Goal: Navigation & Orientation: Find specific page/section

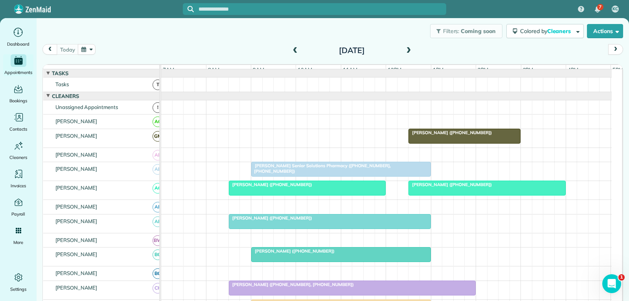
click at [456, 187] on span "[PERSON_NAME] ([PHONE_NUMBER])" at bounding box center [450, 185] width 84 height 6
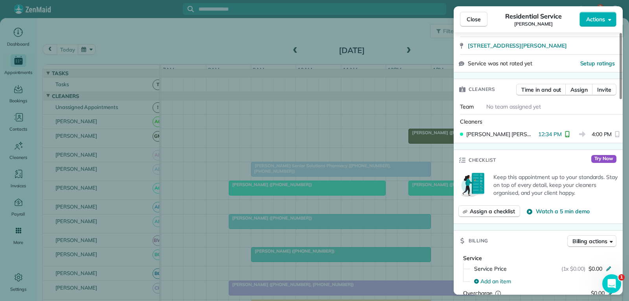
scroll to position [157, 0]
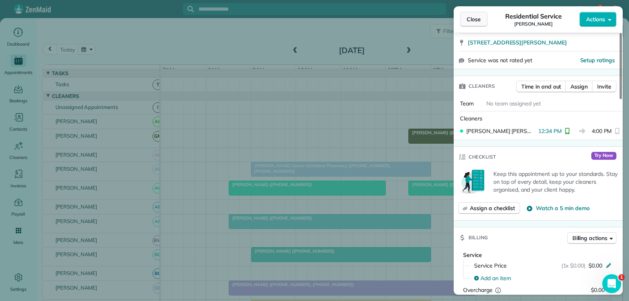
click at [469, 15] on span "Close" at bounding box center [473, 19] width 14 height 8
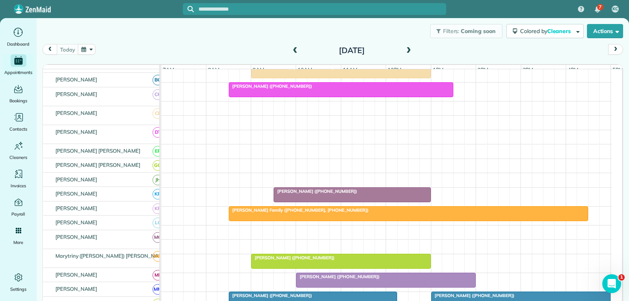
scroll to position [236, 0]
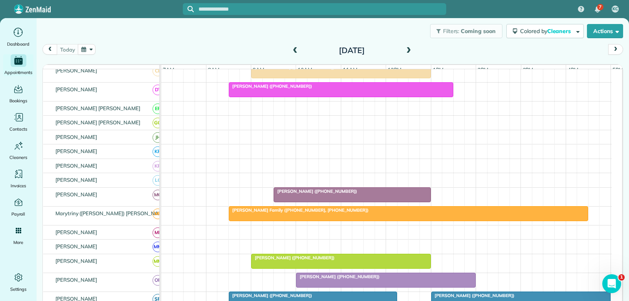
click at [380, 220] on div at bounding box center [408, 213] width 358 height 14
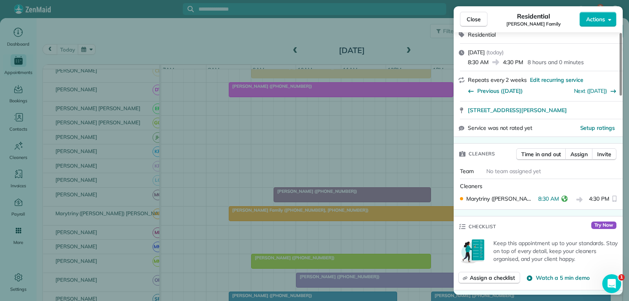
scroll to position [118, 0]
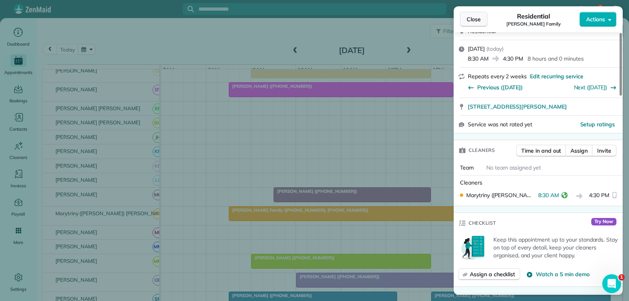
click at [472, 16] on span "Close" at bounding box center [473, 19] width 14 height 8
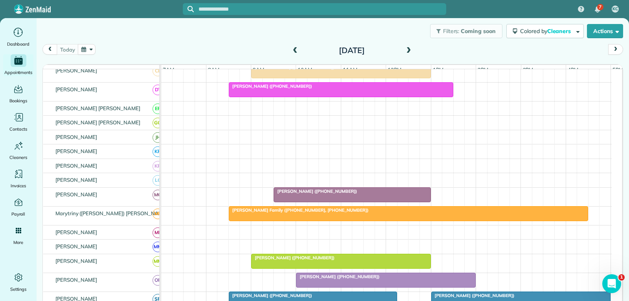
scroll to position [314, 0]
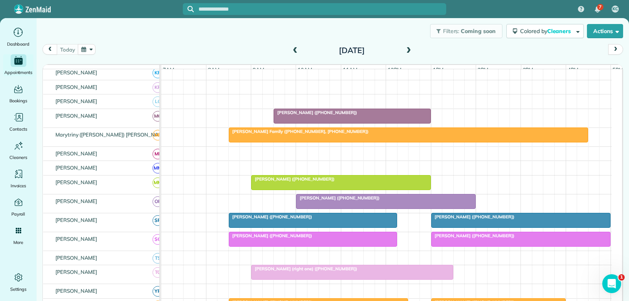
click at [366, 200] on div "[PERSON_NAME] ([PHONE_NUMBER])" at bounding box center [385, 198] width 175 height 6
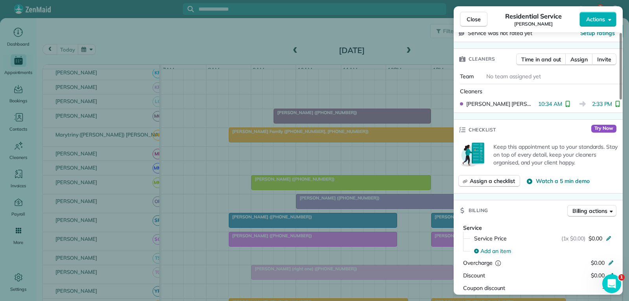
scroll to position [236, 0]
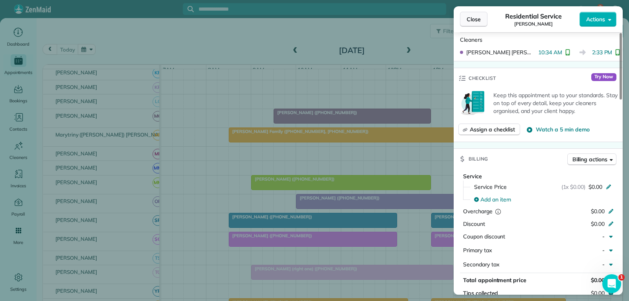
click at [477, 19] on span "Close" at bounding box center [473, 19] width 14 height 8
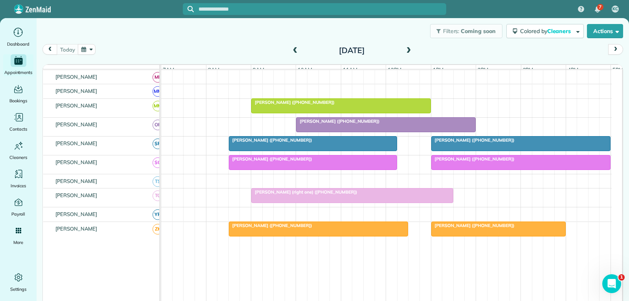
scroll to position [393, 0]
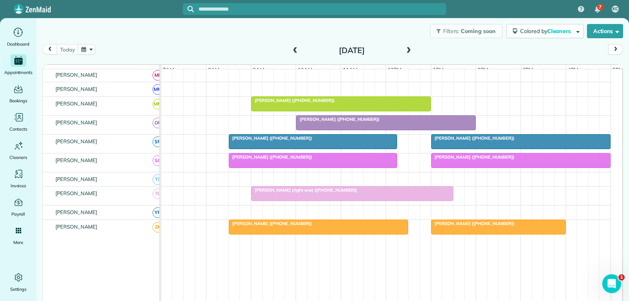
click at [452, 148] on div at bounding box center [520, 141] width 179 height 14
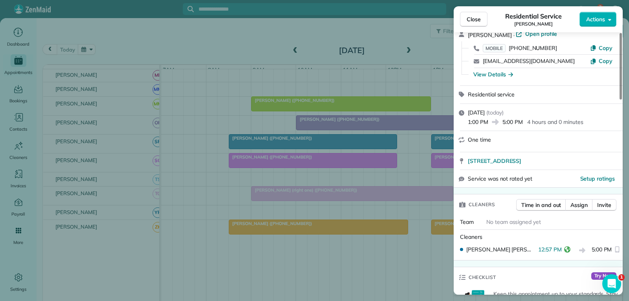
scroll to position [39, 0]
click at [476, 17] on span "Close" at bounding box center [473, 19] width 14 height 8
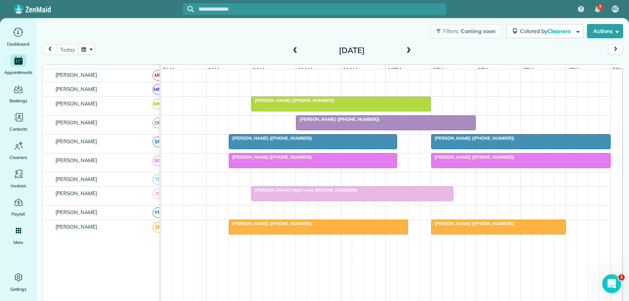
click at [395, 9] on input "text" at bounding box center [322, 9] width 248 height 6
click at [453, 167] on div at bounding box center [520, 160] width 179 height 14
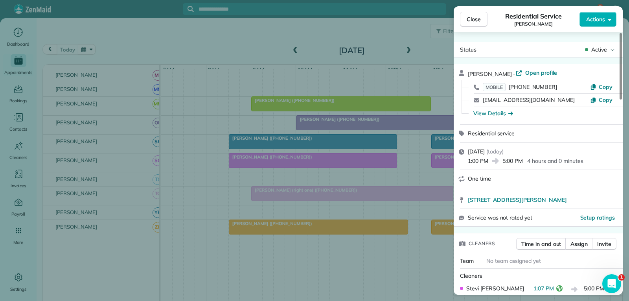
scroll to position [80, 0]
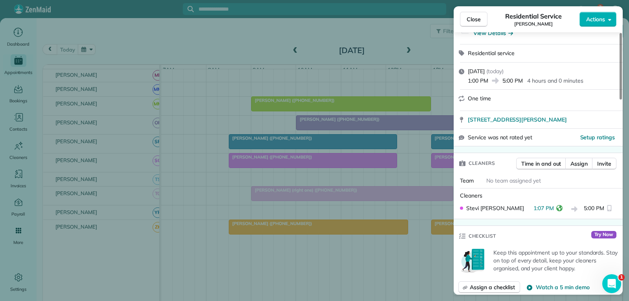
drag, startPoint x: 476, startPoint y: 16, endPoint x: 460, endPoint y: 28, distance: 20.0
click at [476, 16] on span "Close" at bounding box center [473, 19] width 14 height 8
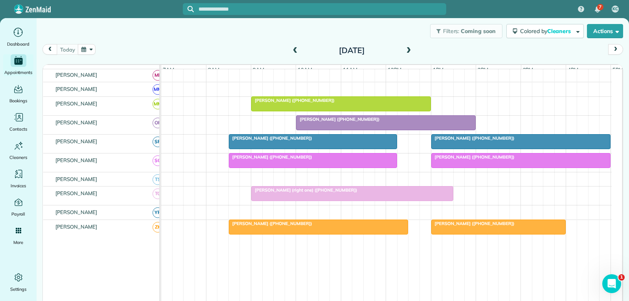
click at [556, 141] on div "[PERSON_NAME] ([PHONE_NUMBER])" at bounding box center [520, 138] width 175 height 6
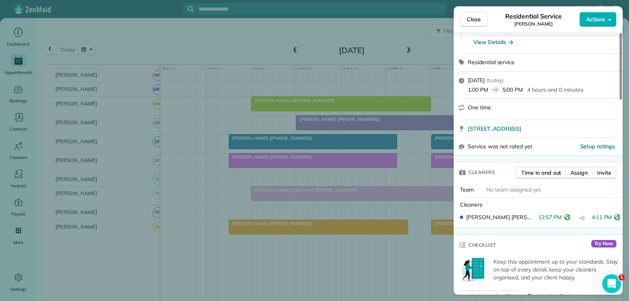
scroll to position [79, 0]
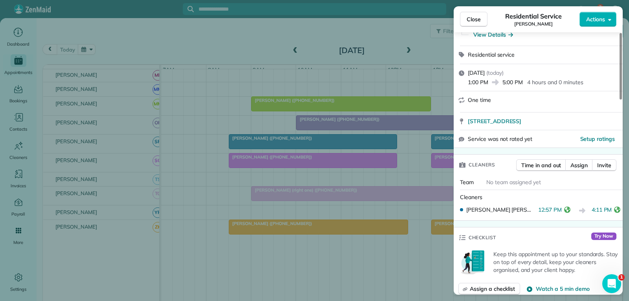
drag, startPoint x: 477, startPoint y: 19, endPoint x: 472, endPoint y: 30, distance: 12.0
click at [477, 19] on span "Close" at bounding box center [473, 19] width 14 height 8
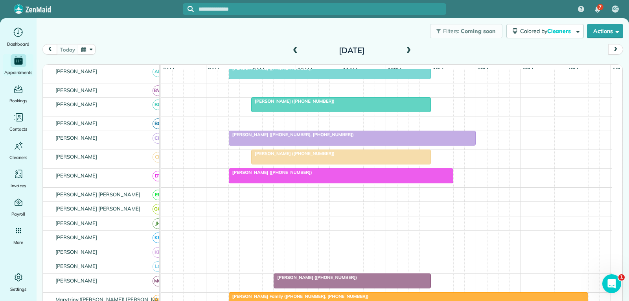
scroll to position [79, 0]
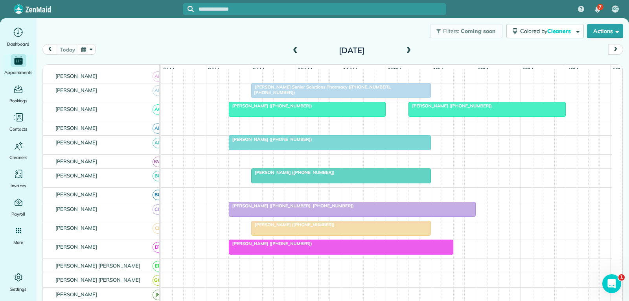
click at [518, 115] on div at bounding box center [487, 109] width 156 height 14
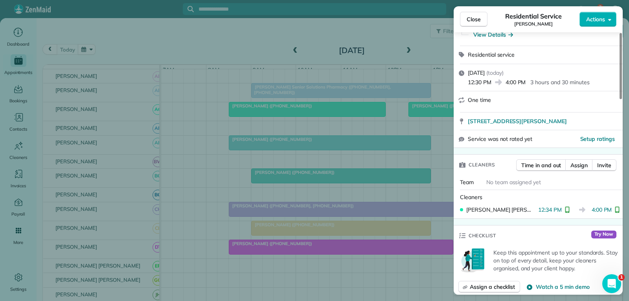
scroll to position [157, 0]
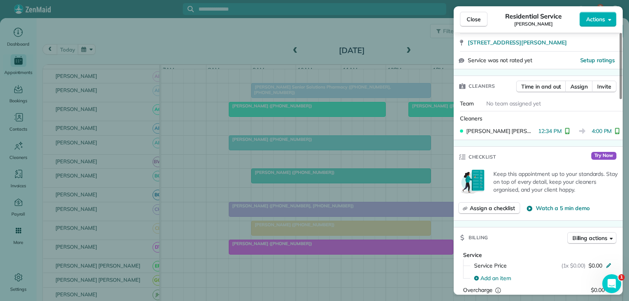
drag, startPoint x: 479, startPoint y: 19, endPoint x: 392, endPoint y: 92, distance: 113.2
click at [478, 19] on span "Close" at bounding box center [473, 19] width 14 height 8
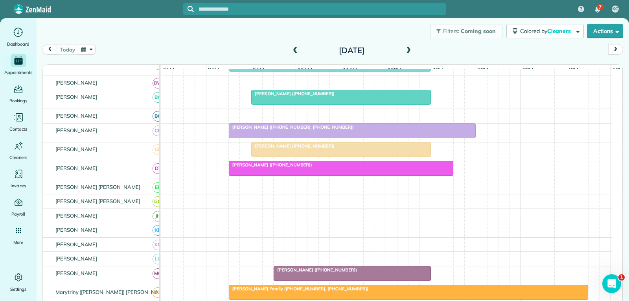
scroll to position [196, 0]
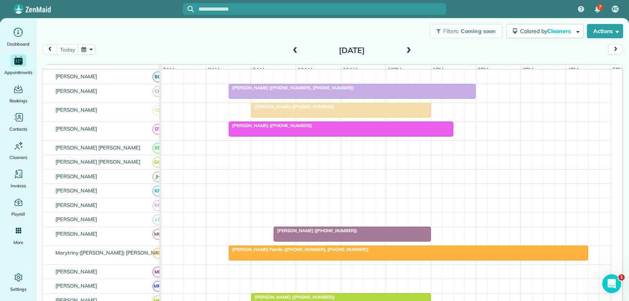
click at [396, 258] on div at bounding box center [408, 253] width 358 height 14
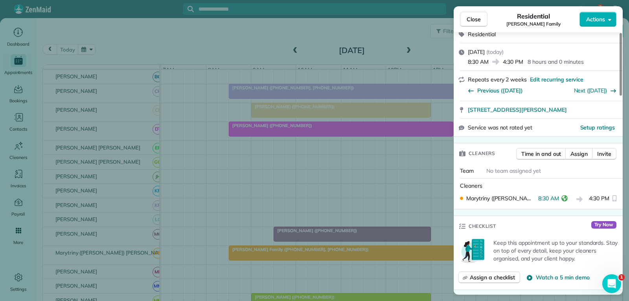
scroll to position [118, 0]
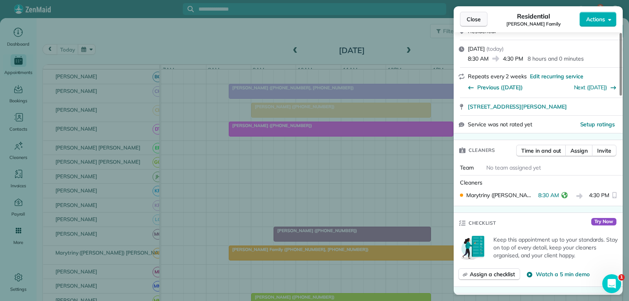
click at [477, 19] on span "Close" at bounding box center [473, 19] width 14 height 8
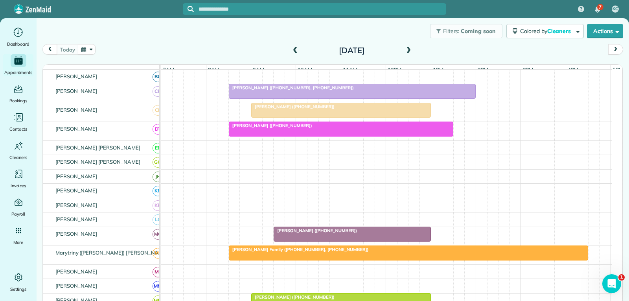
click at [413, 259] on div at bounding box center [408, 253] width 358 height 14
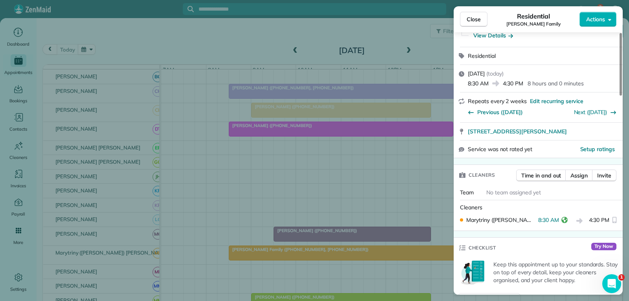
scroll to position [79, 0]
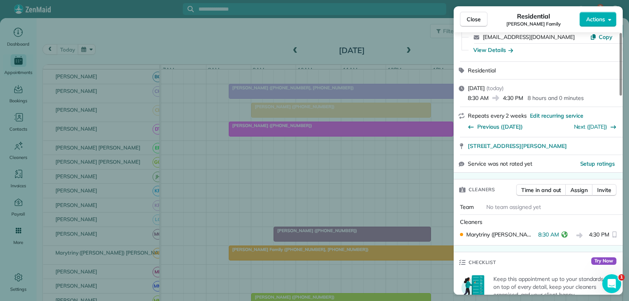
click at [476, 15] on span "Close" at bounding box center [473, 19] width 14 height 8
